Goal: Book appointment/travel/reservation

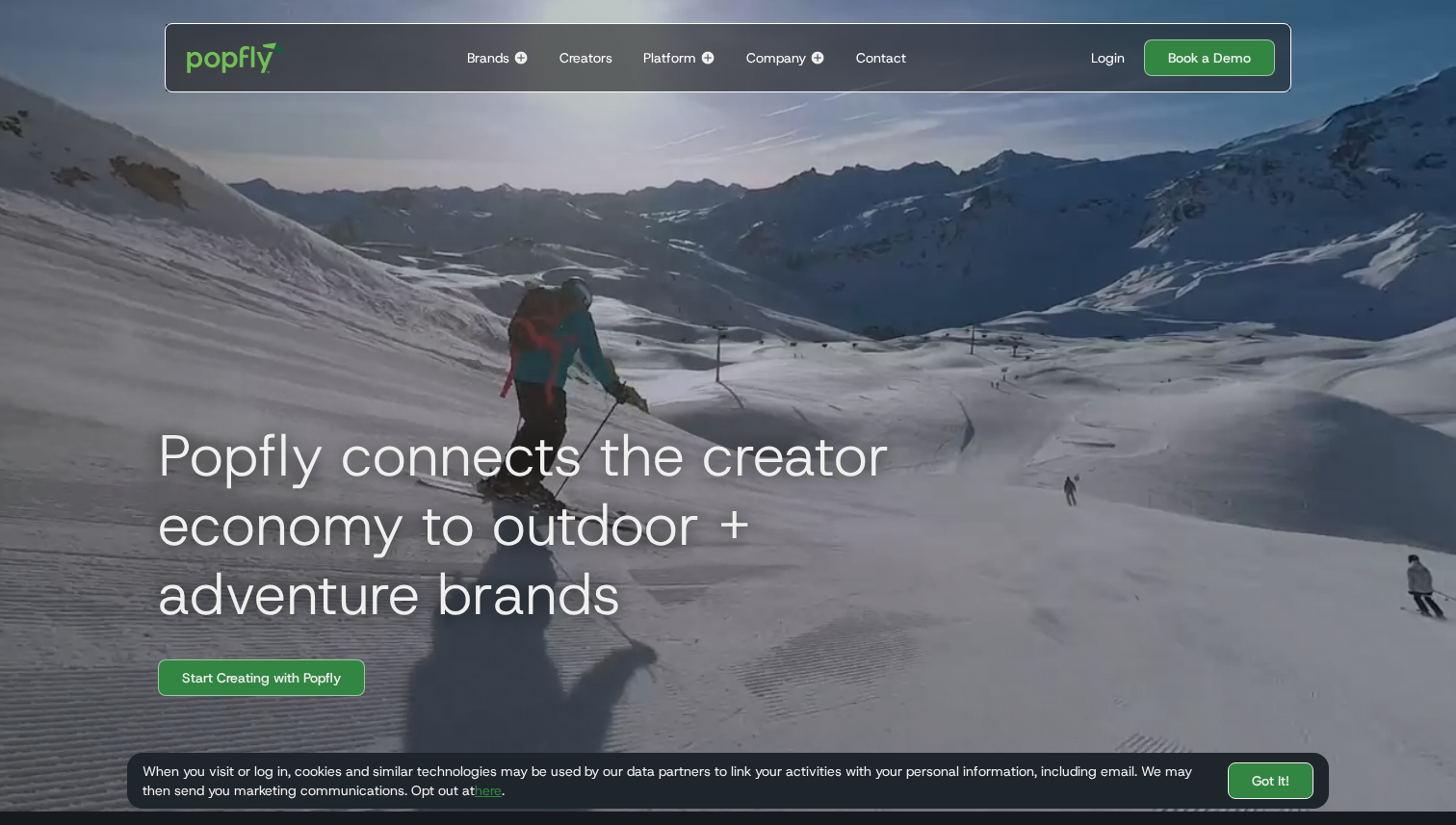
click at [1285, 787] on link "Got It!" at bounding box center [1270, 781] width 86 height 37
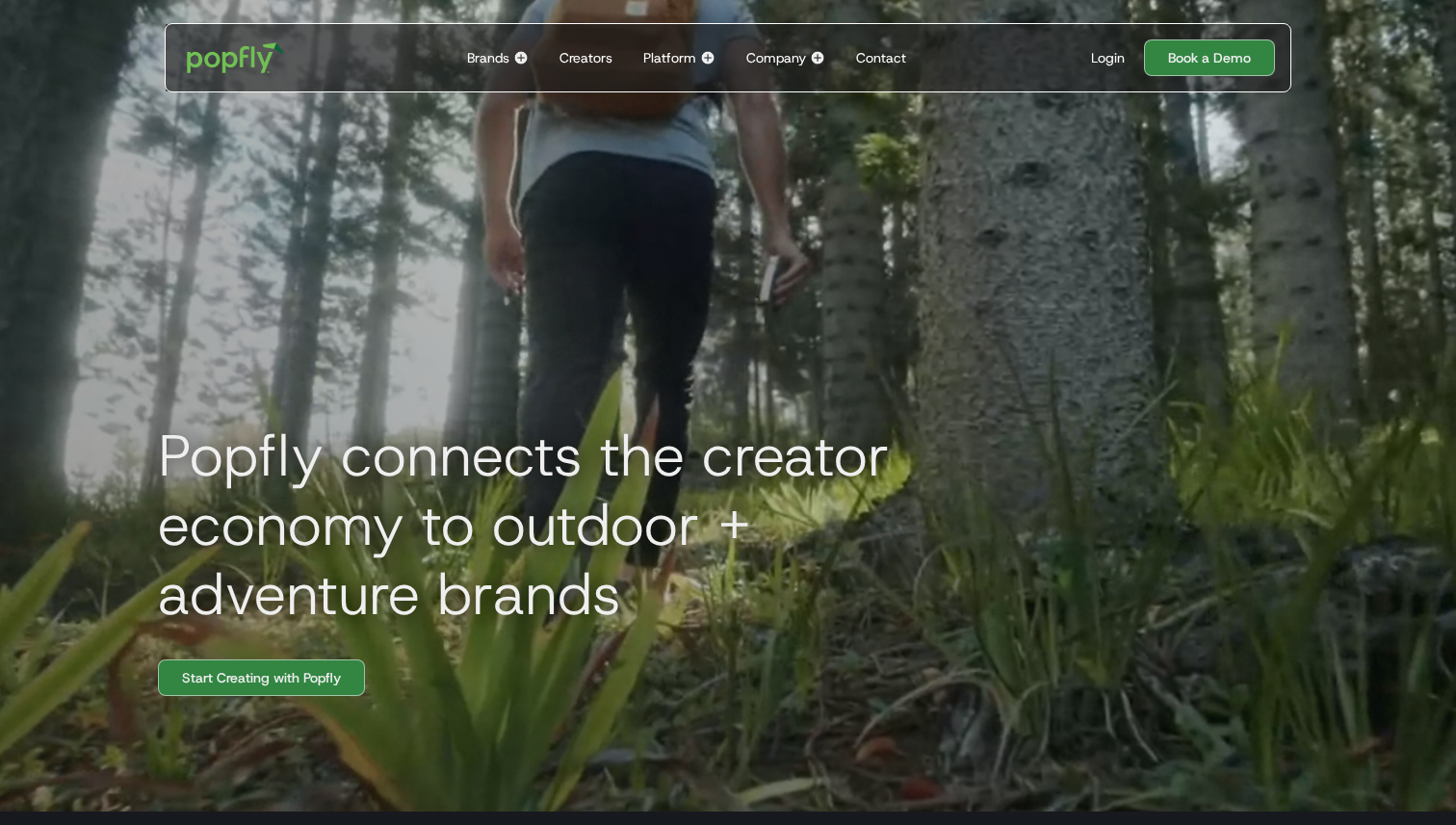
click at [506, 49] on div "Brands" at bounding box center [489, 57] width 43 height 19
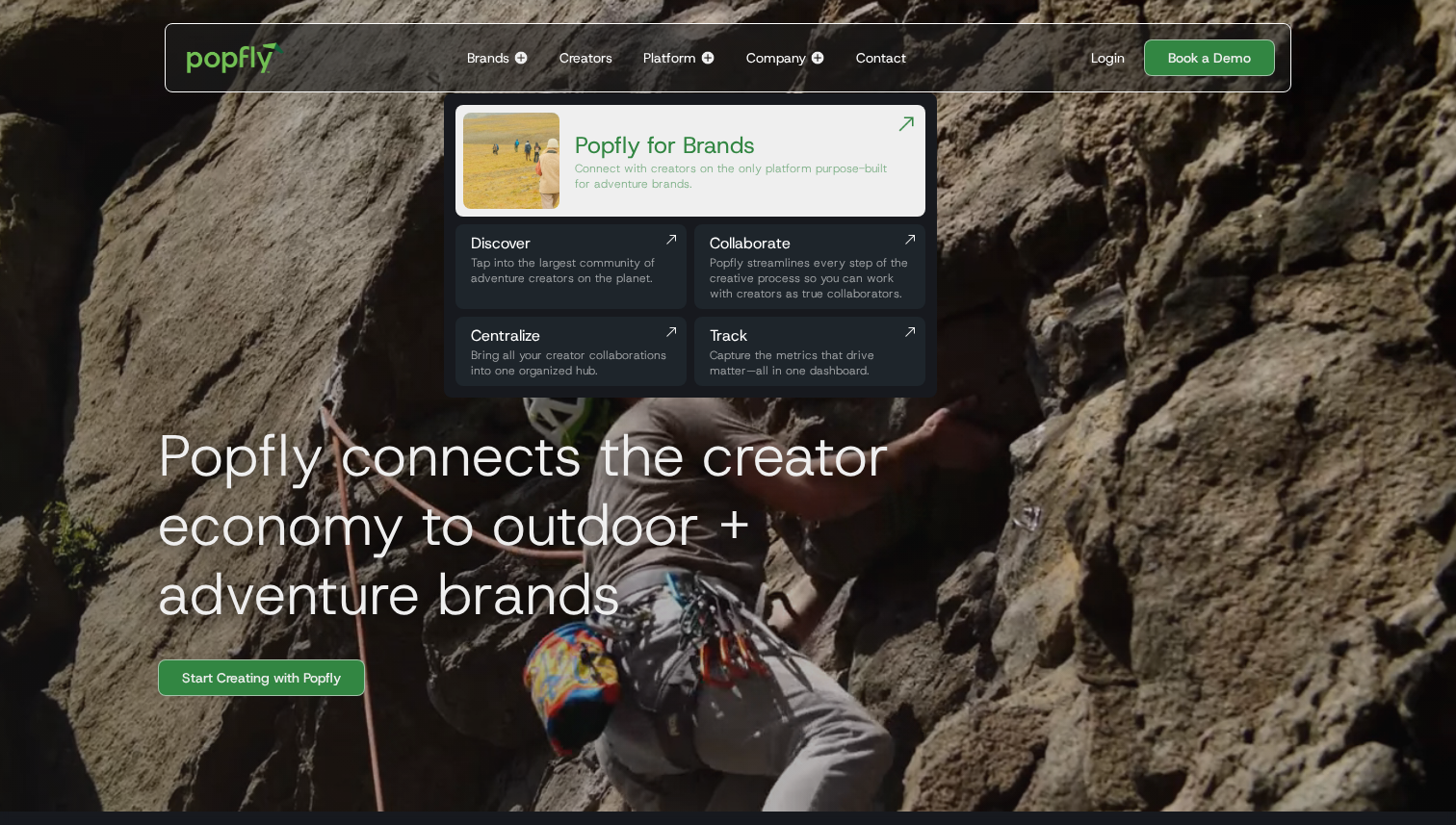
click at [713, 54] on img at bounding box center [708, 57] width 16 height 16
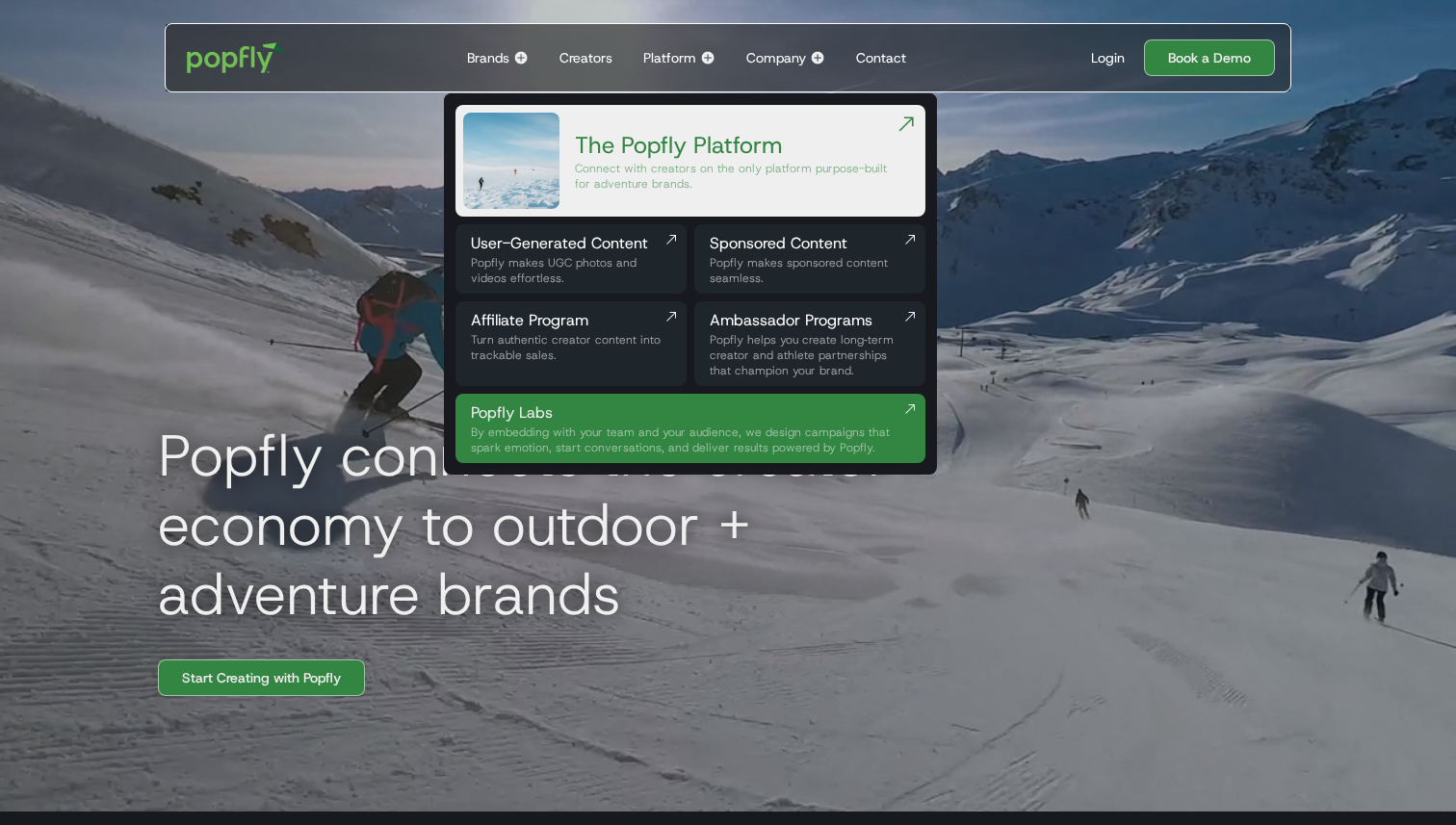
click at [803, 61] on div "Company" at bounding box center [776, 57] width 59 height 19
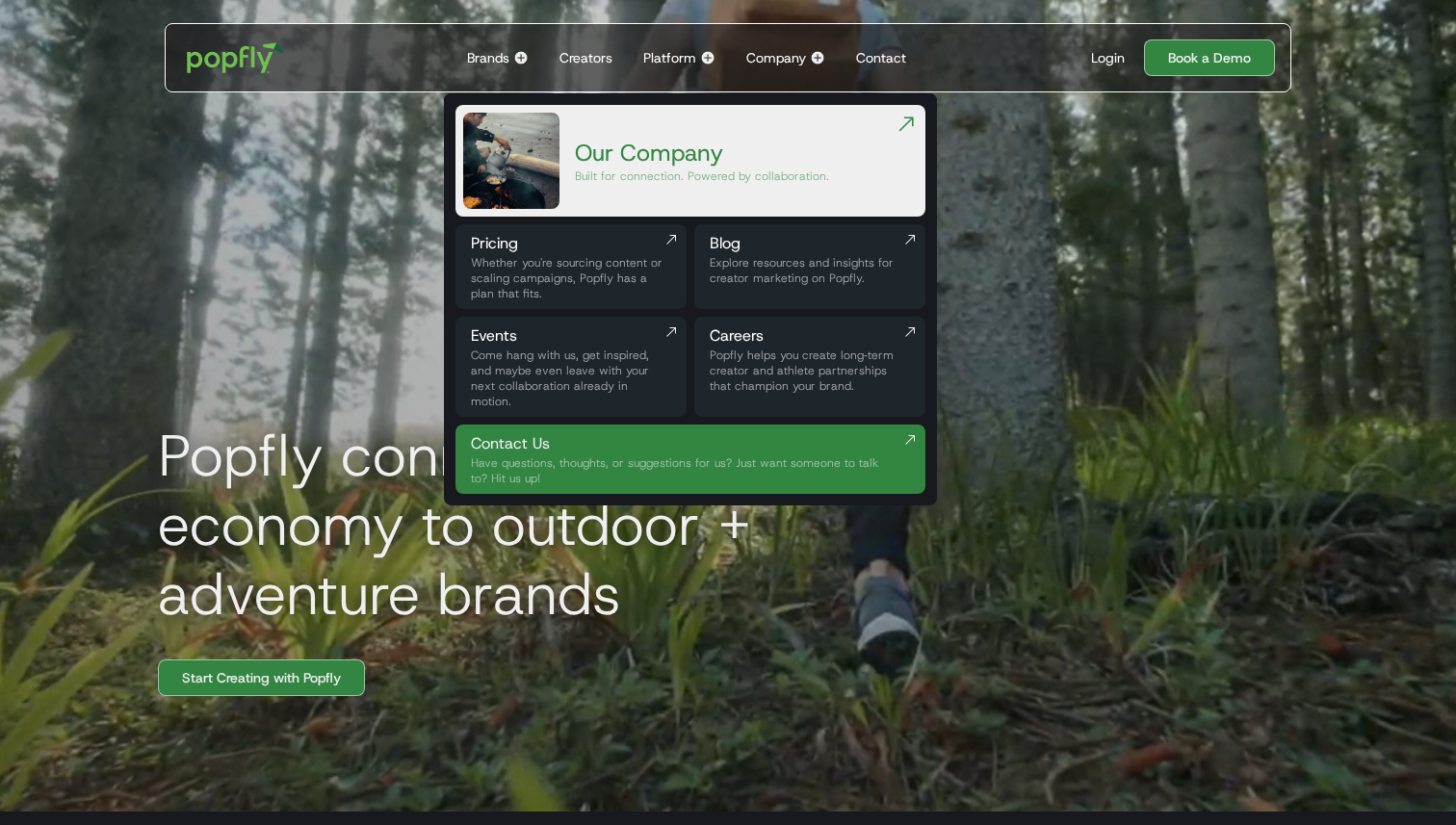
click at [803, 61] on div "Company" at bounding box center [776, 57] width 59 height 19
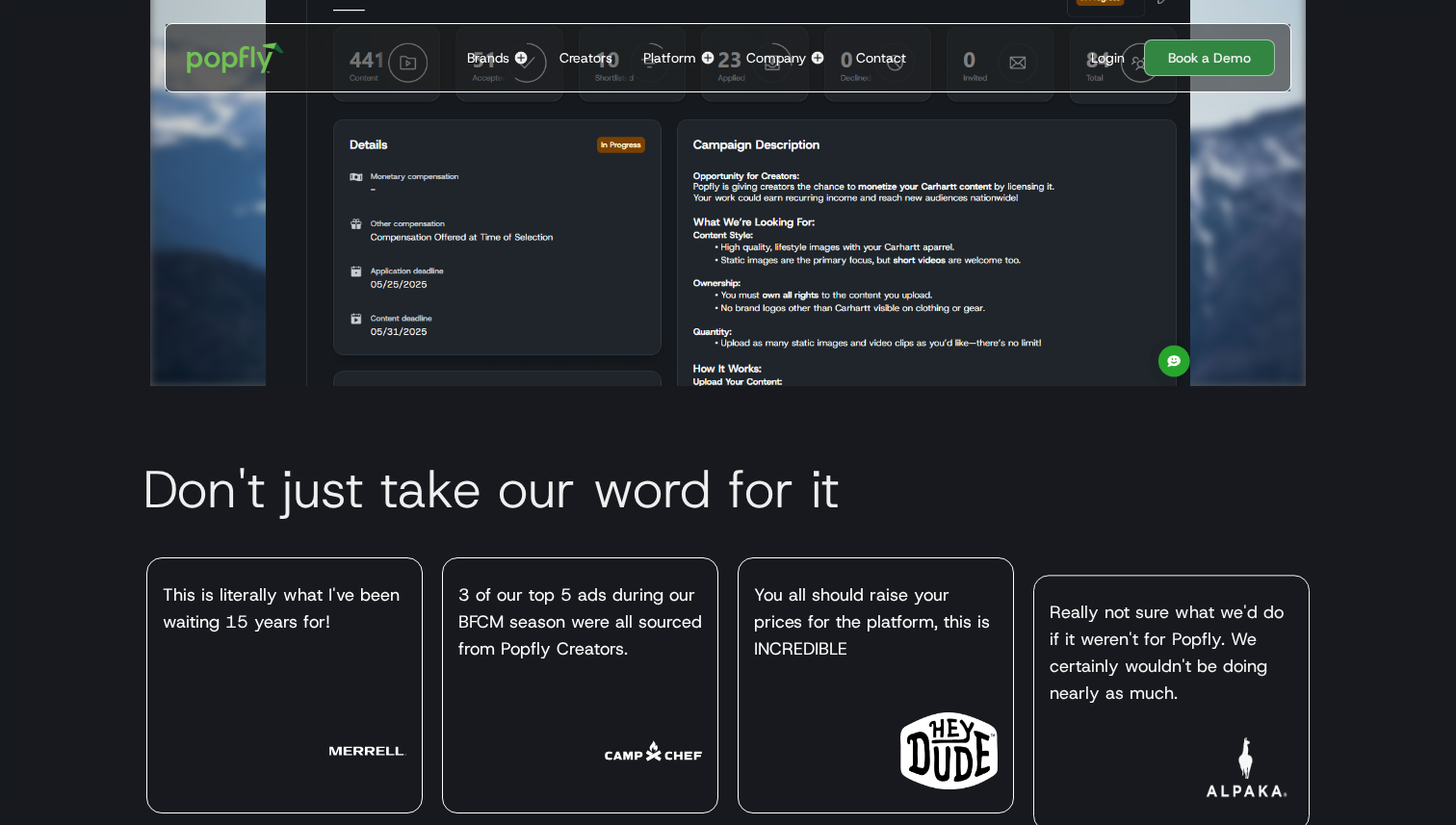
scroll to position [5241, 0]
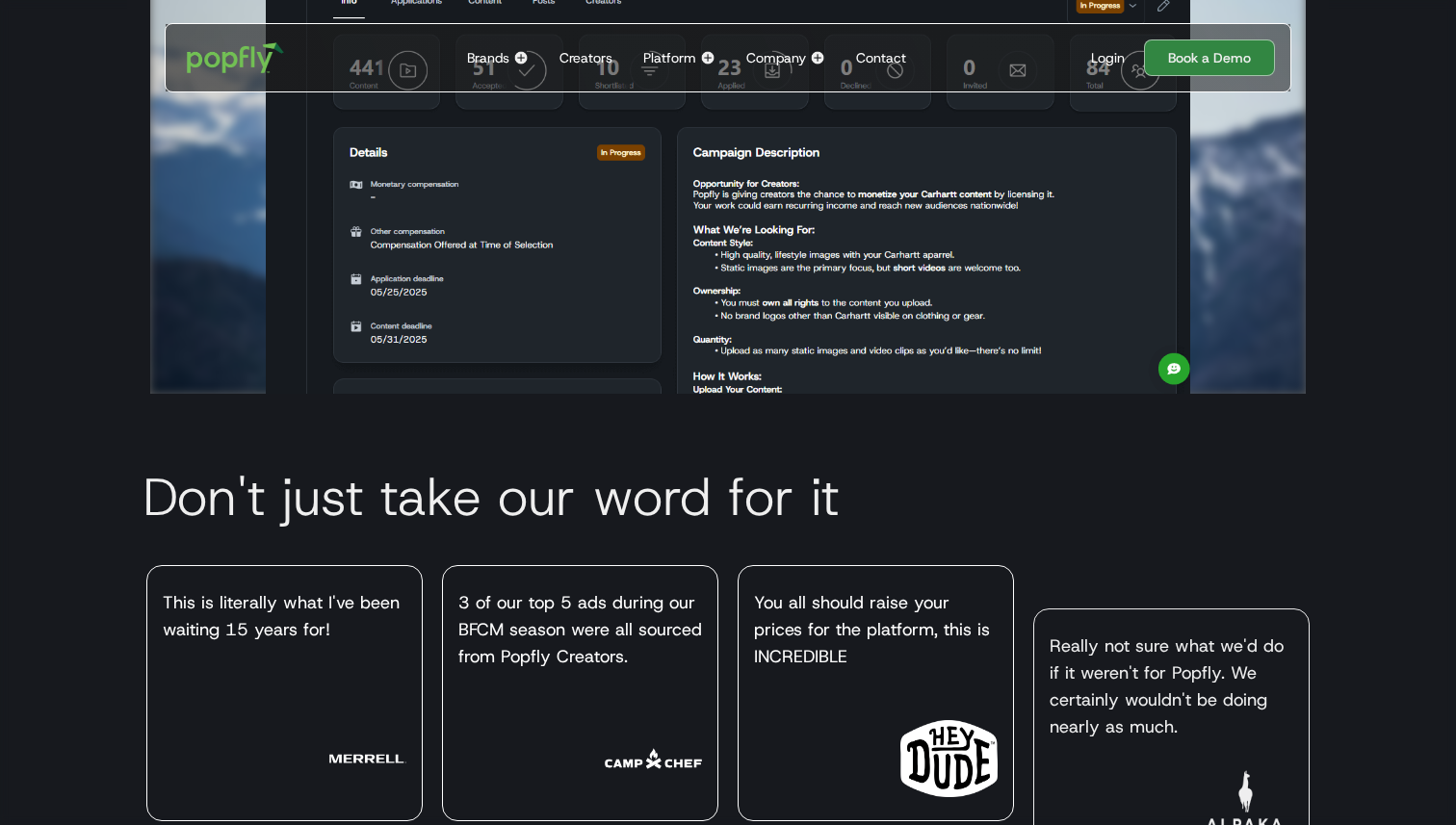
click at [683, 60] on div "Platform" at bounding box center [670, 57] width 53 height 19
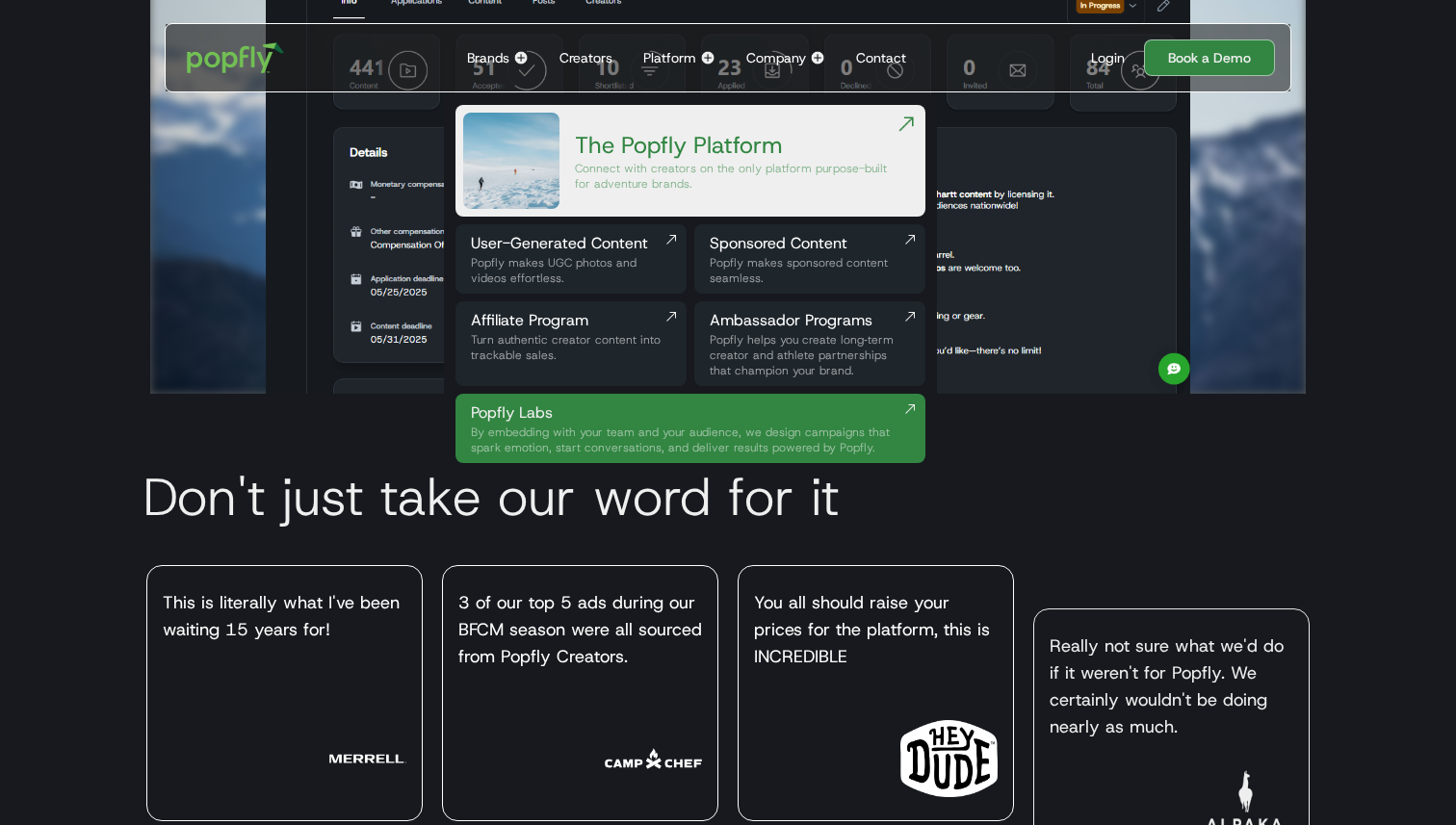
click at [738, 413] on div "Popfly Labs" at bounding box center [682, 413] width 423 height 23
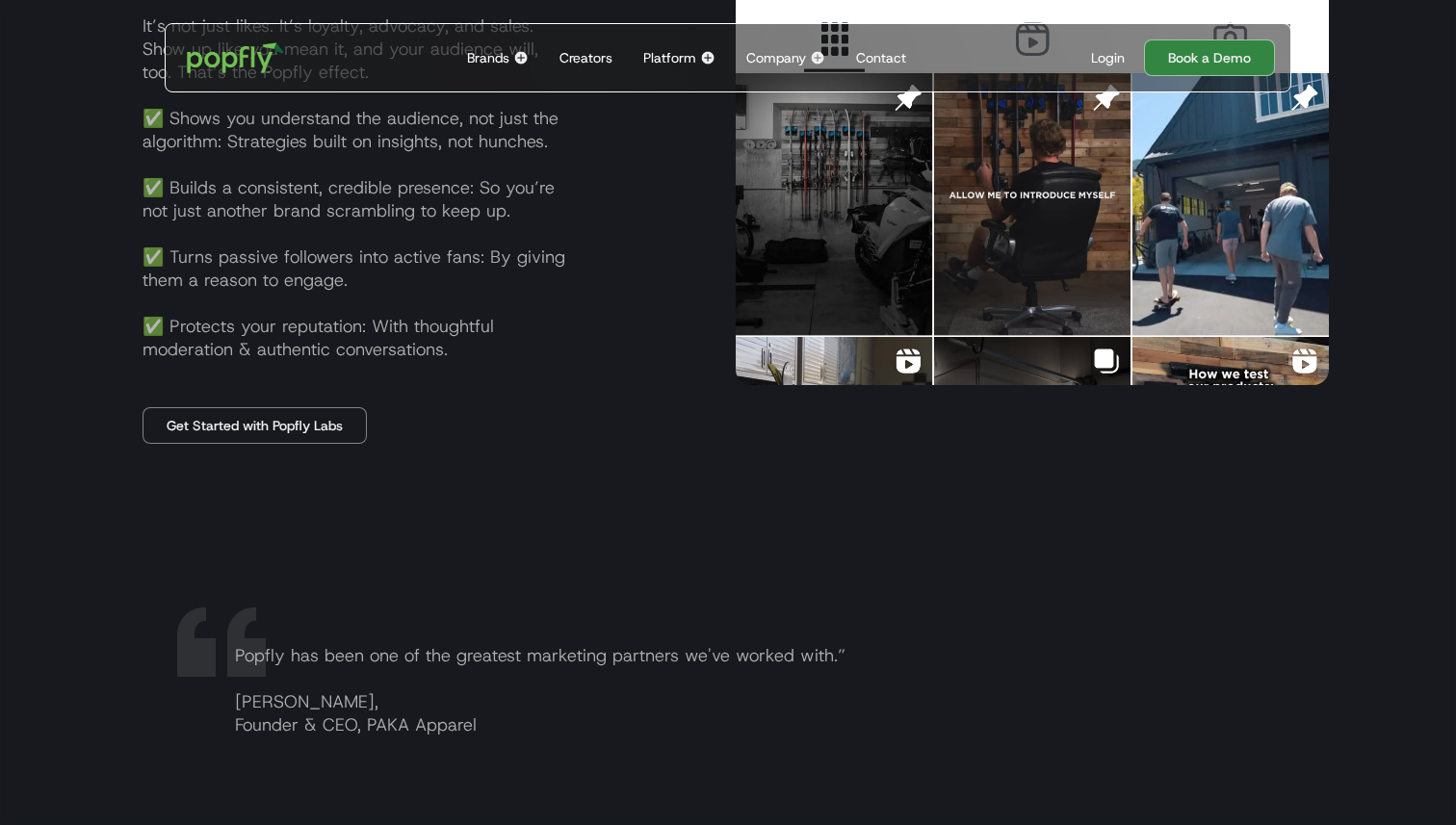
scroll to position [3452, 0]
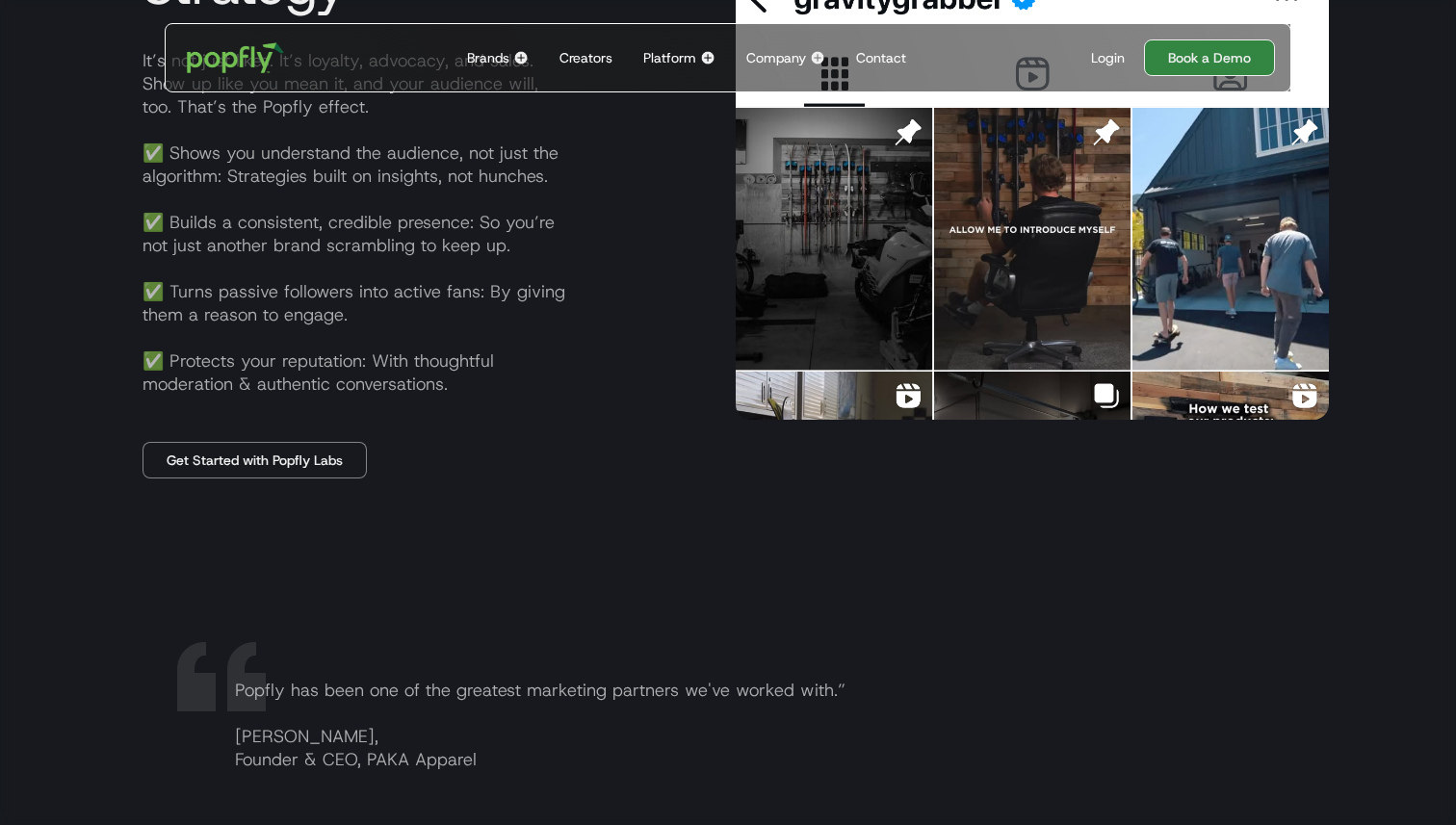
click at [1211, 67] on link "Book a Demo" at bounding box center [1209, 58] width 131 height 37
